Goal: Obtain resource: Download file/media

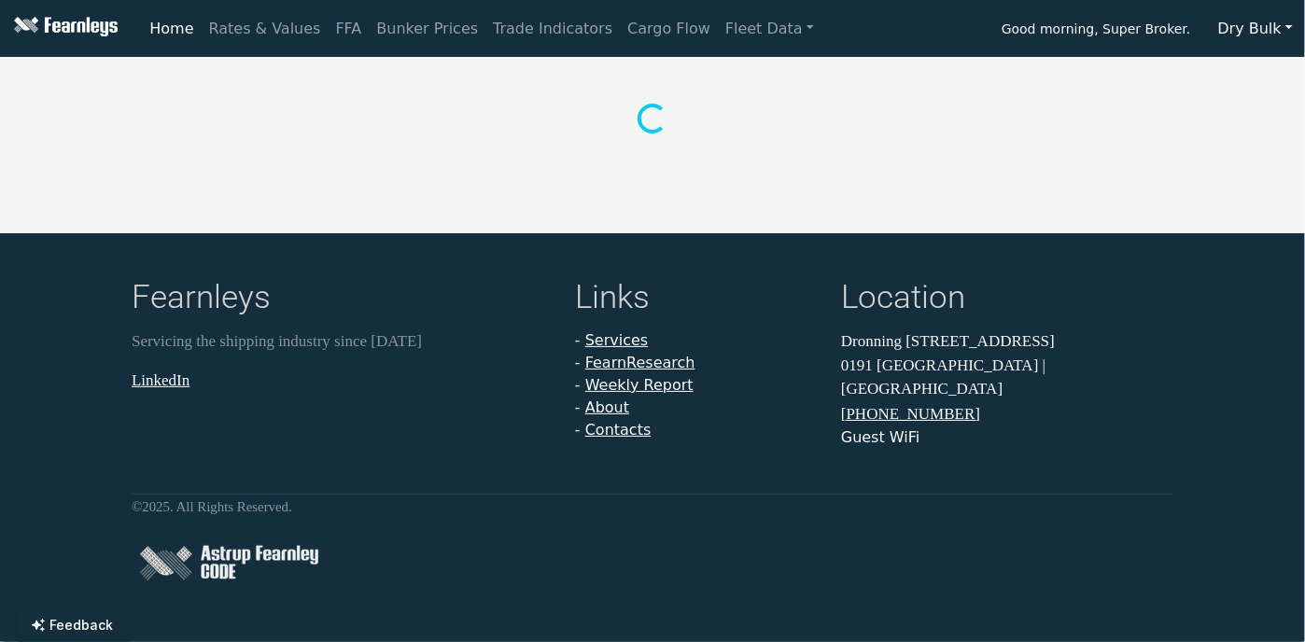
click at [1257, 32] on button "Dry Bulk" at bounding box center [1255, 28] width 99 height 35
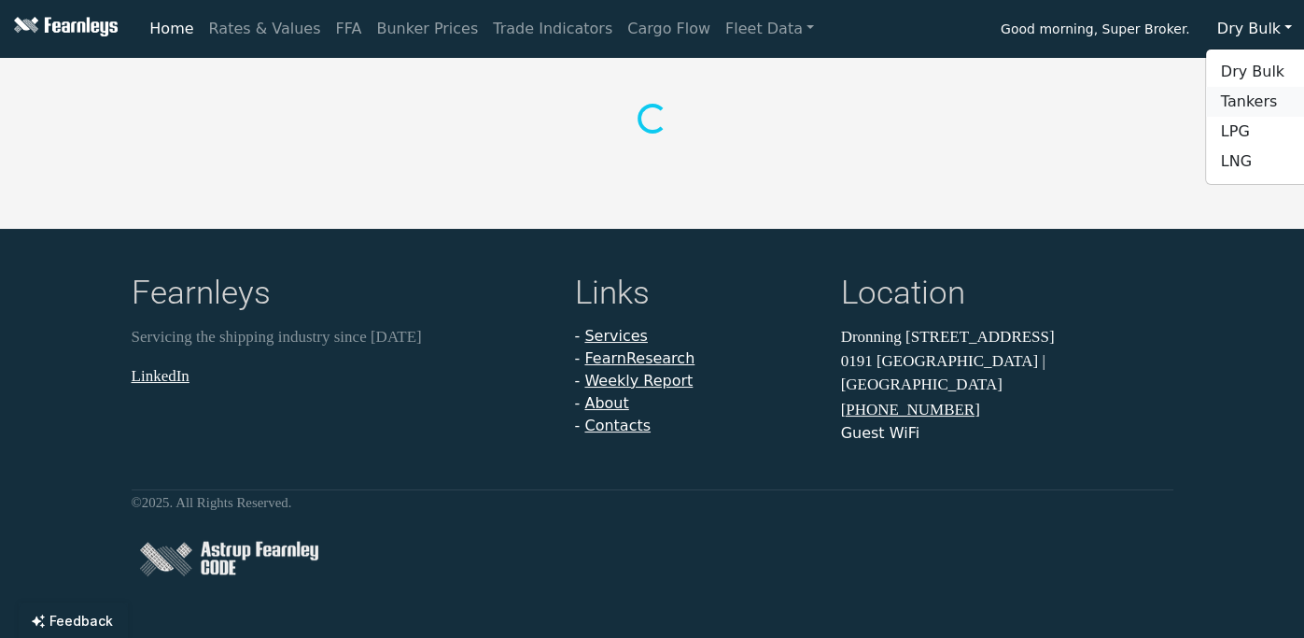
click at [1254, 94] on link "Tankers" at bounding box center [1279, 102] width 147 height 30
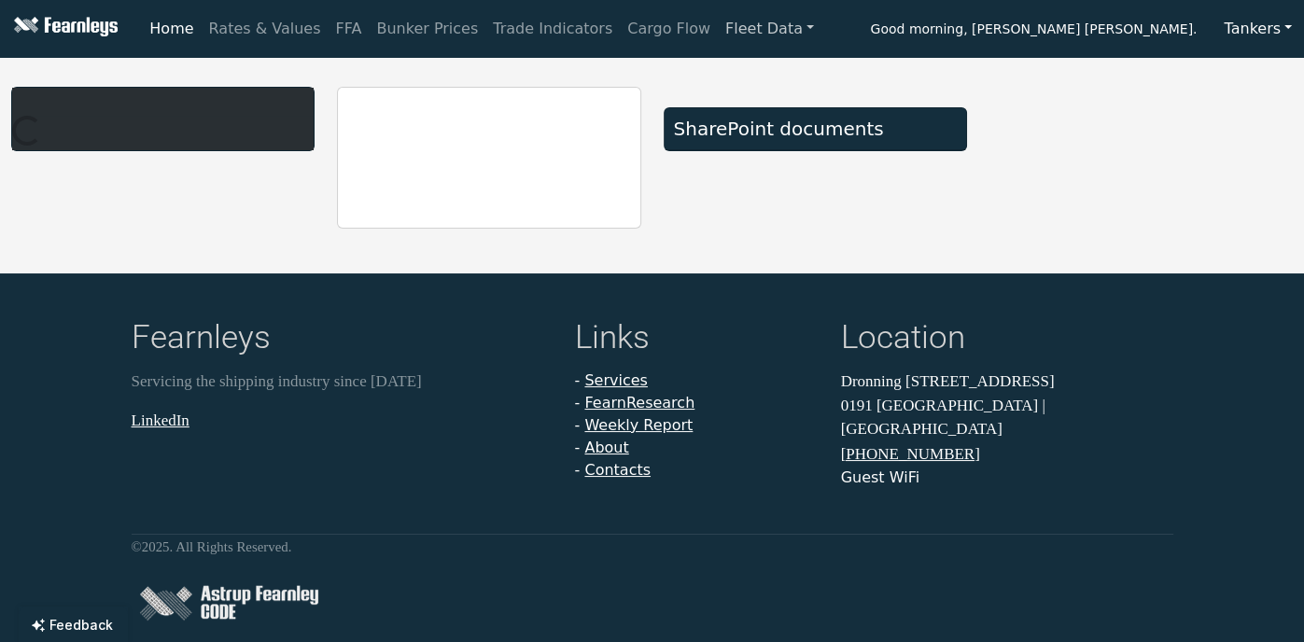
click at [718, 35] on link "Fleet Data" at bounding box center [770, 28] width 104 height 37
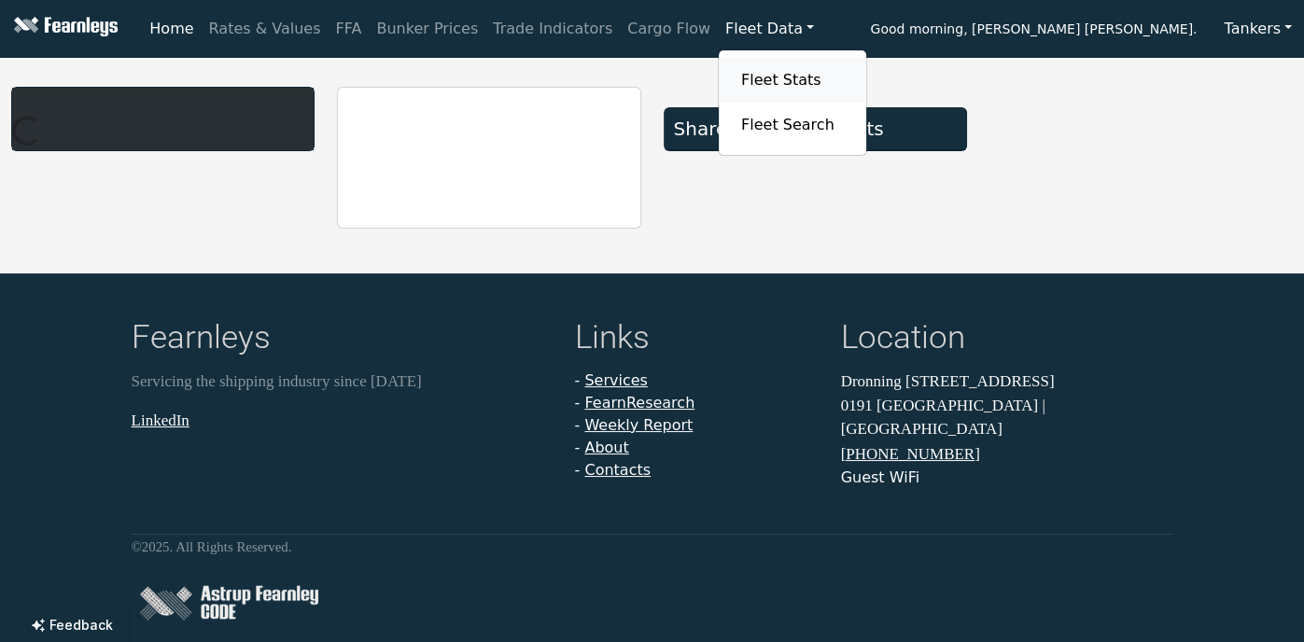
click at [734, 75] on link "Fleet Stats" at bounding box center [793, 80] width 118 height 37
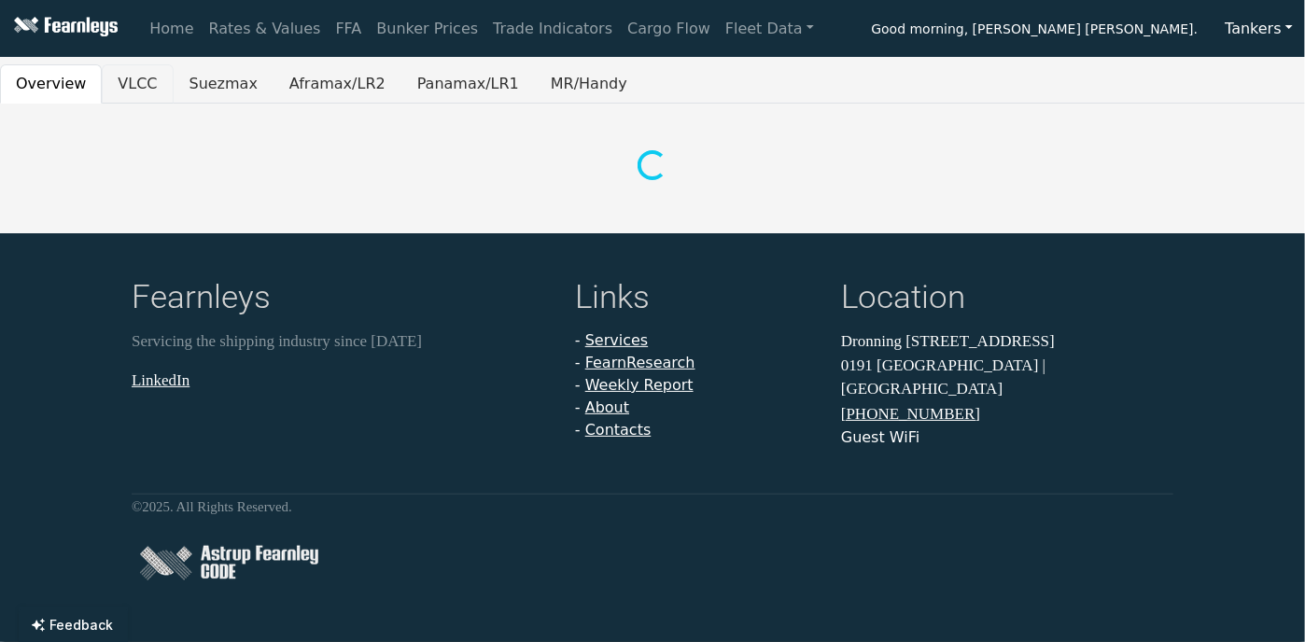
click at [125, 86] on button "VLCC" at bounding box center [137, 83] width 71 height 39
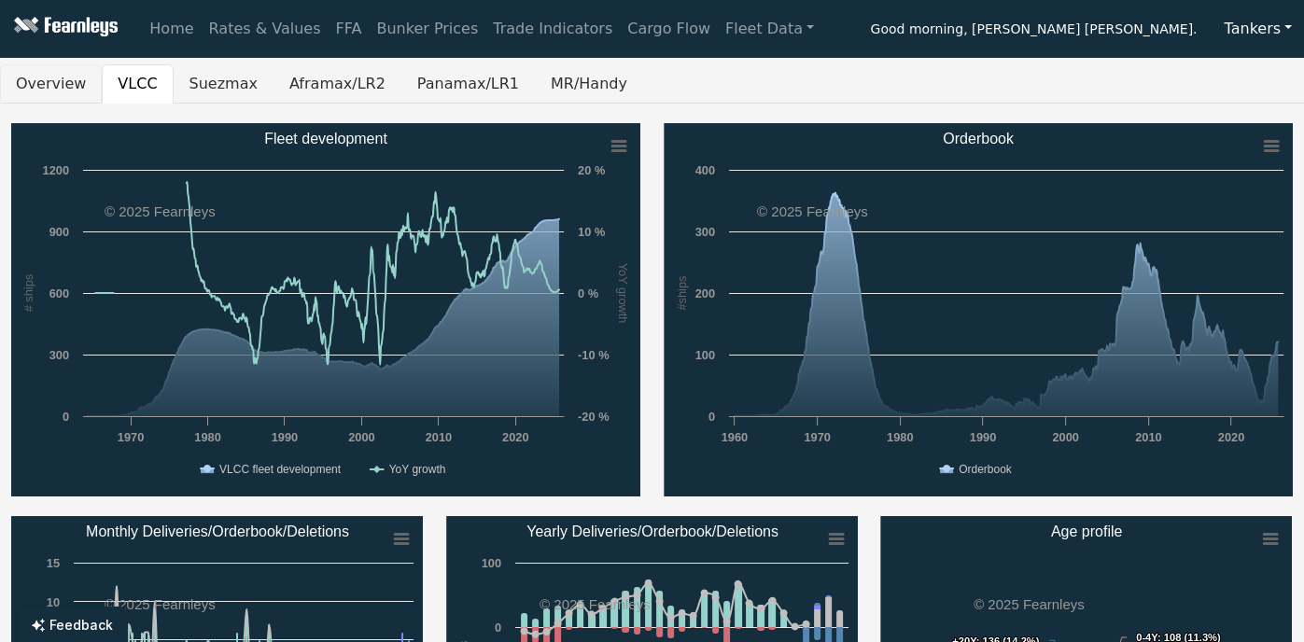
click at [67, 87] on button "Overview" at bounding box center [51, 83] width 102 height 39
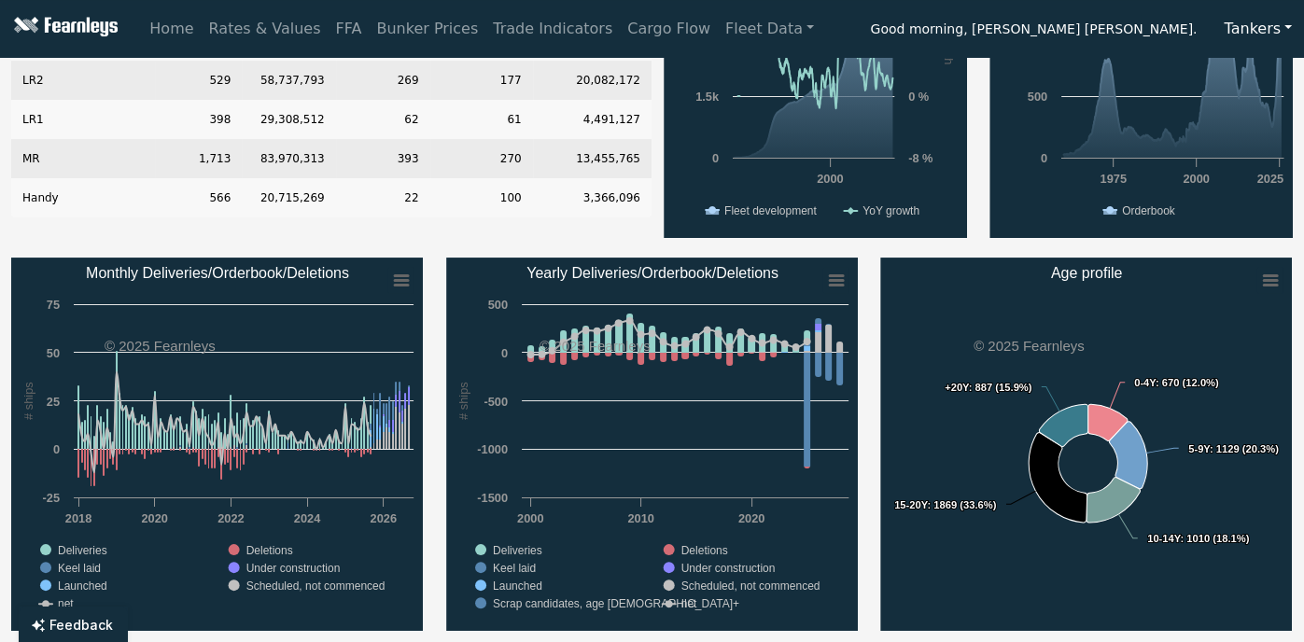
scroll to position [299, 0]
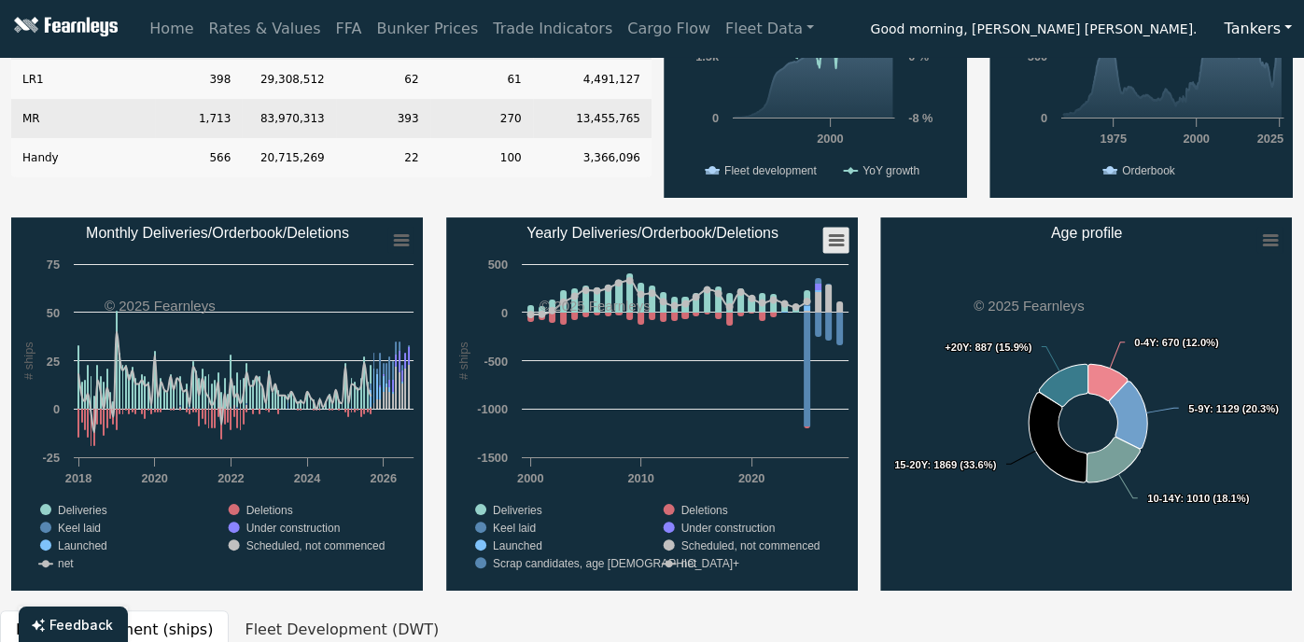
click at [838, 247] on rect "Yearly Deliveries/Orderbook/Deletions" at bounding box center [835, 241] width 26 height 26
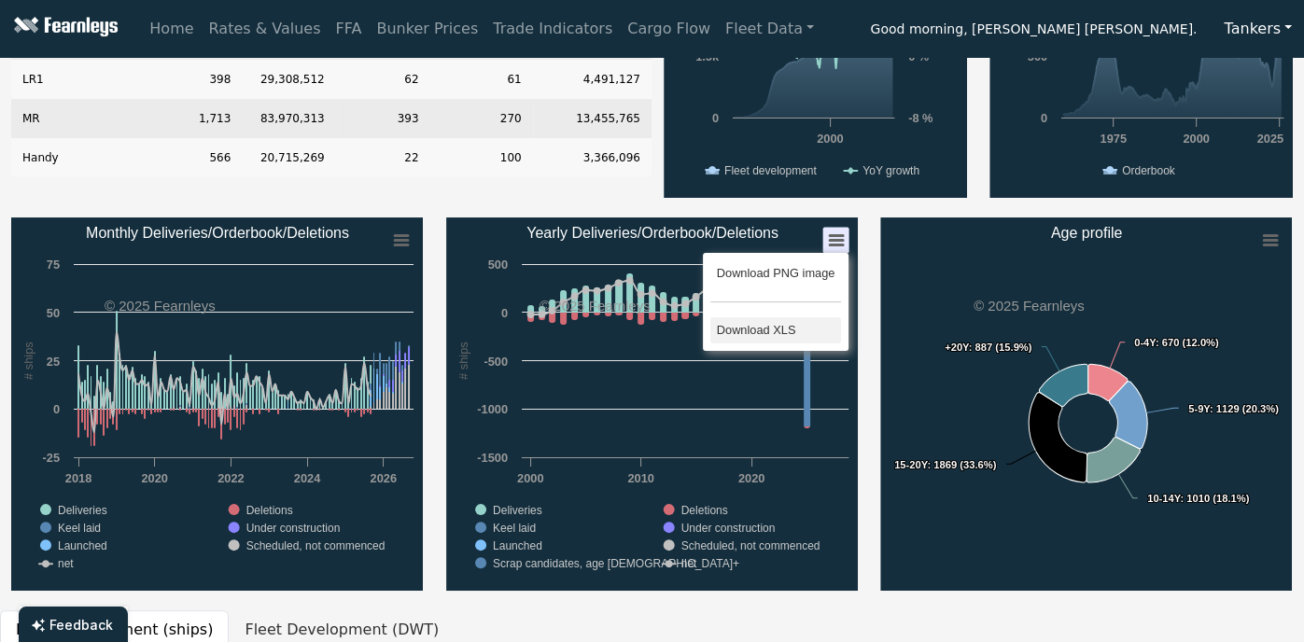
click at [780, 325] on li "Download XLS" at bounding box center [775, 330] width 130 height 26
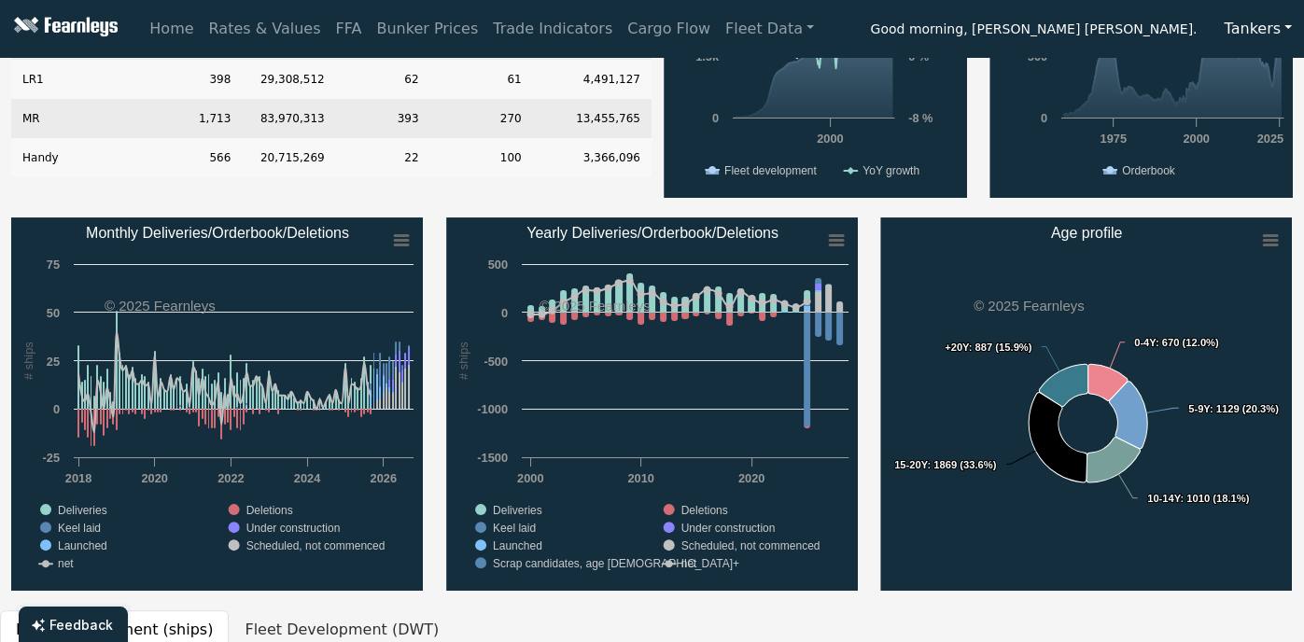
click at [919, 608] on div "Type # of Ships DWT w/Scrubber Orderbook # Orderbook DWT VLCC 960 295,499,760 6…" at bounding box center [652, 519] width 1304 height 1389
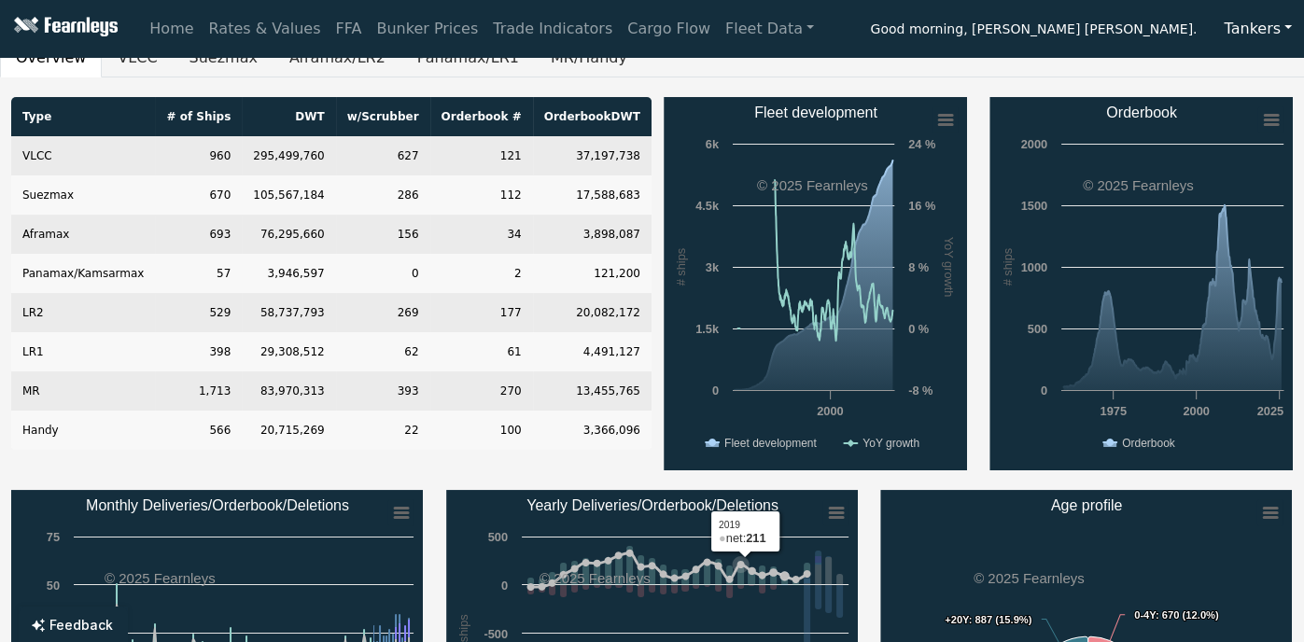
scroll to position [0, 0]
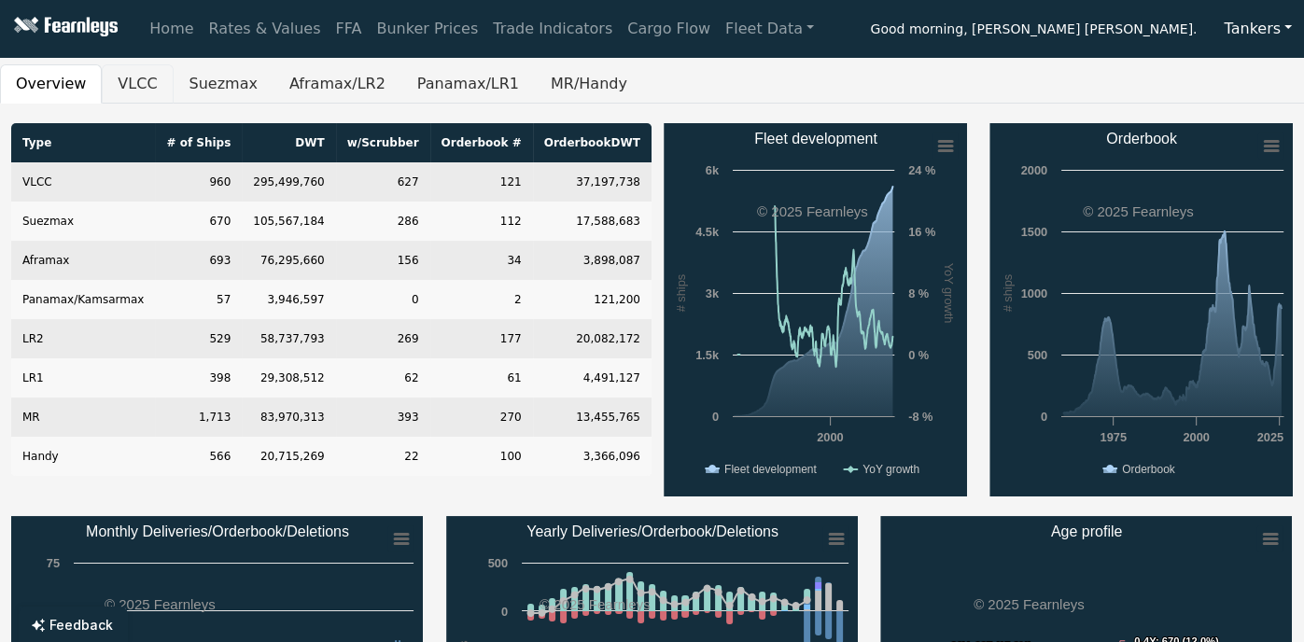
click at [117, 86] on button "VLCC" at bounding box center [137, 83] width 71 height 39
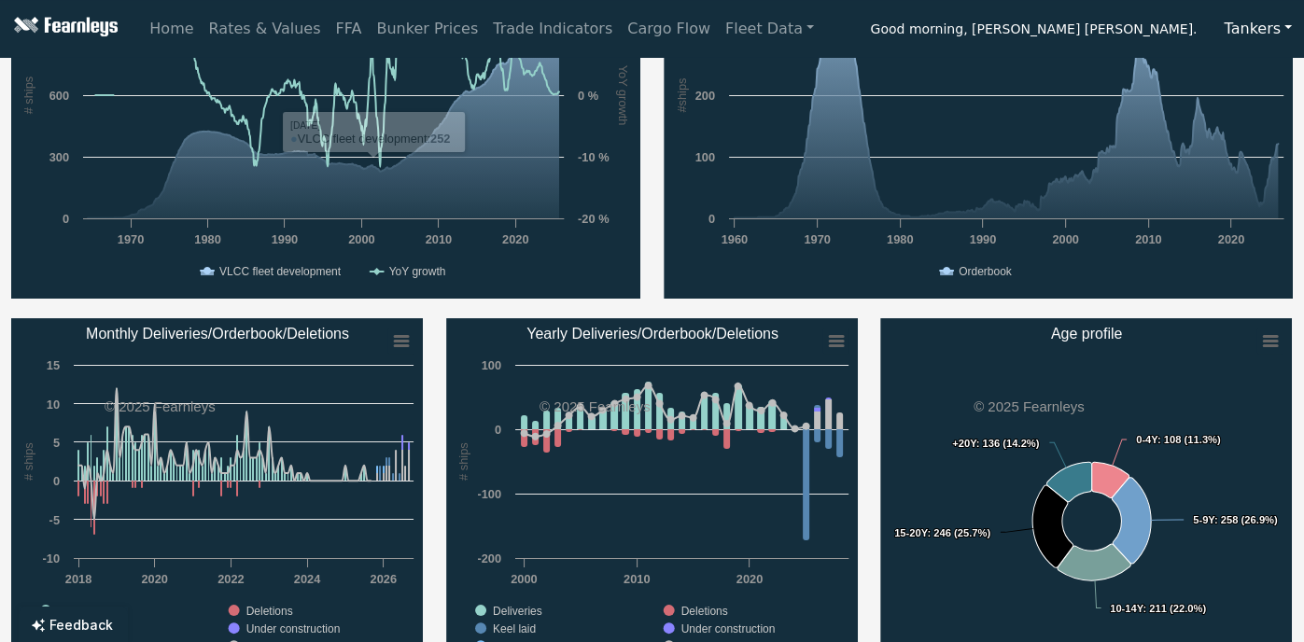
scroll to position [224, 0]
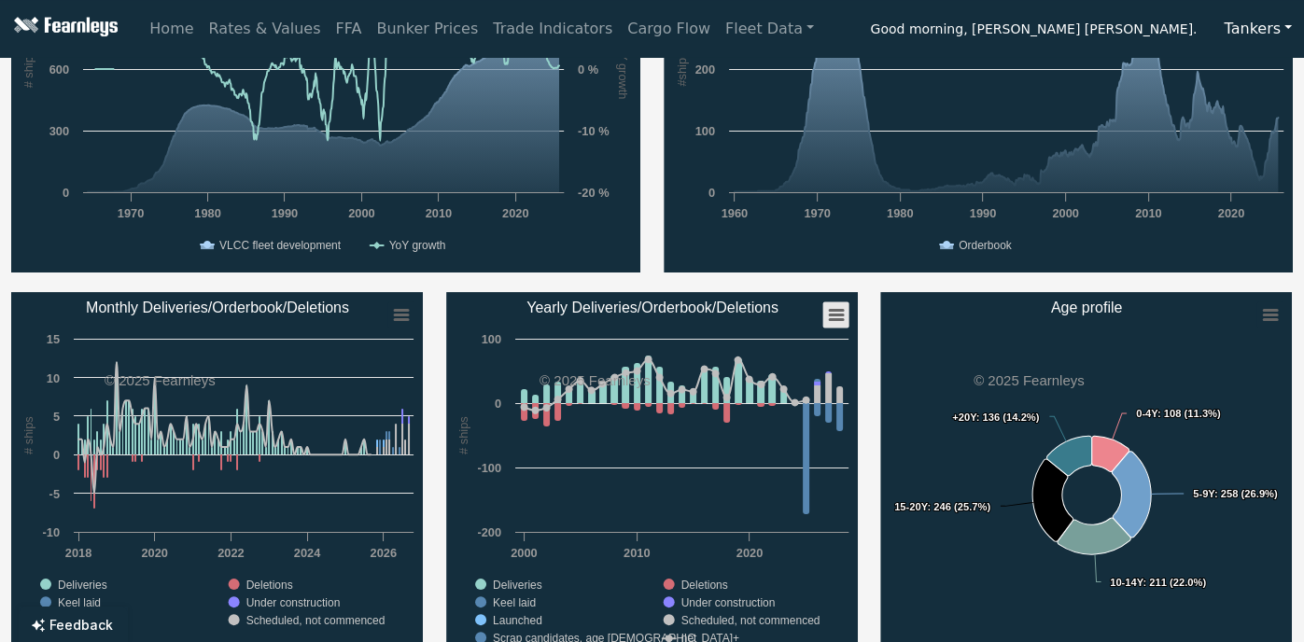
click at [836, 317] on rect "Yearly Deliveries/Orderbook/Deletions" at bounding box center [835, 315] width 26 height 26
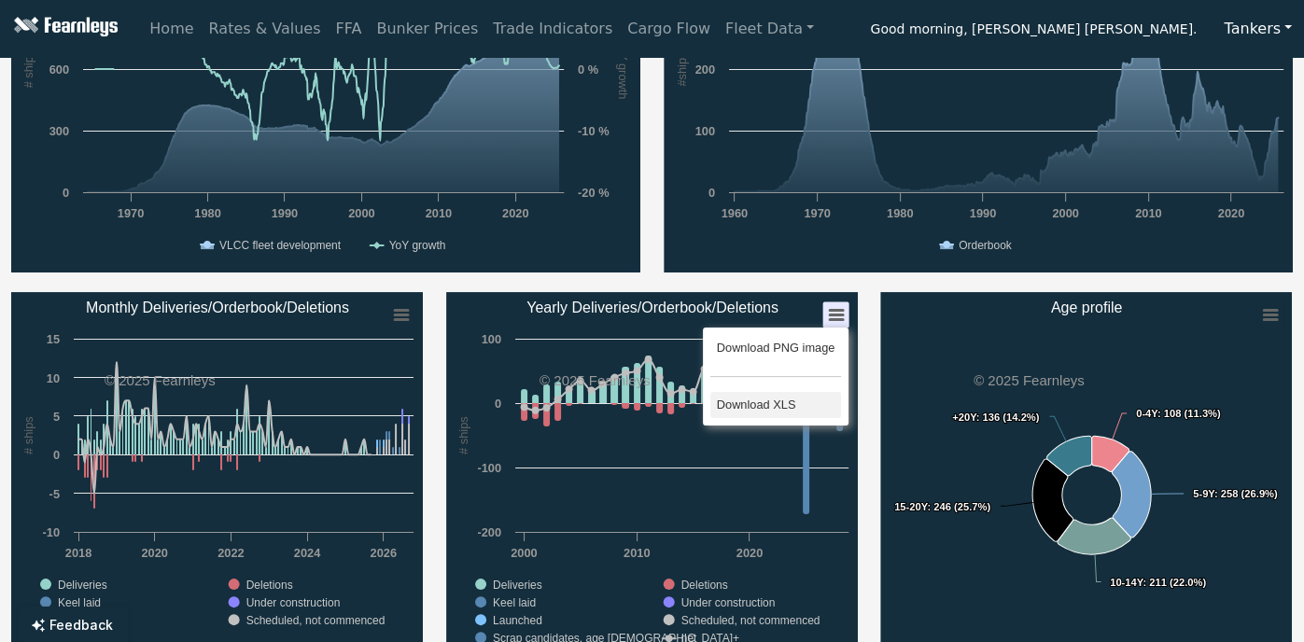
click at [773, 403] on li "Download XLS" at bounding box center [775, 405] width 130 height 26
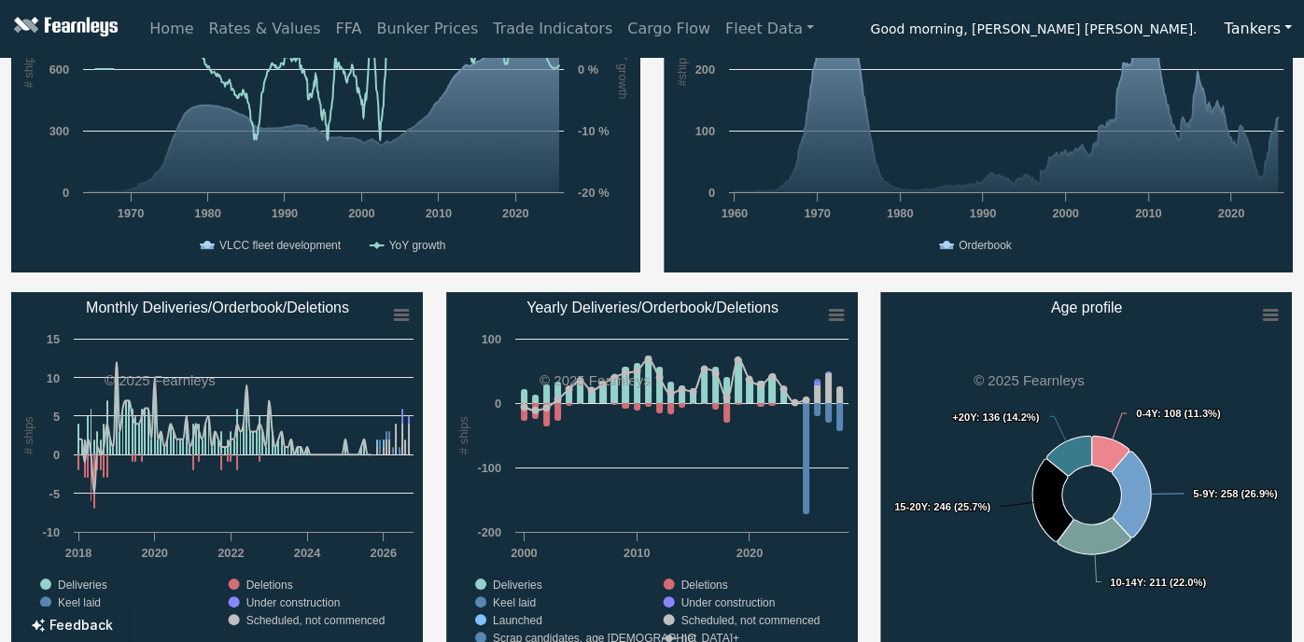
click at [956, 306] on rect "Age profile" at bounding box center [1086, 478] width 412 height 373
